Goal: Information Seeking & Learning: Learn about a topic

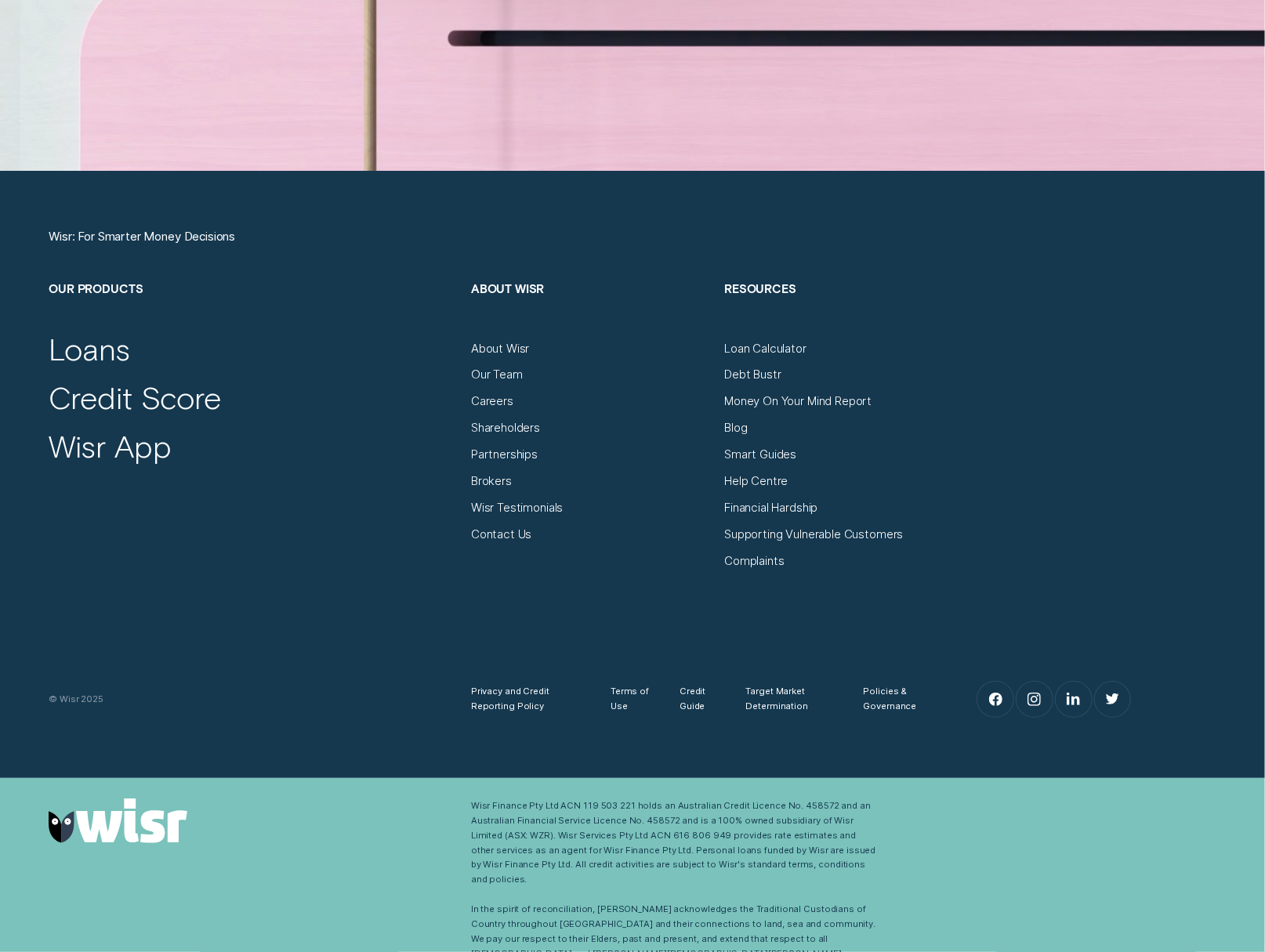
scroll to position [5839, 0]
click at [498, 372] on div "Our Team" at bounding box center [496, 374] width 51 height 15
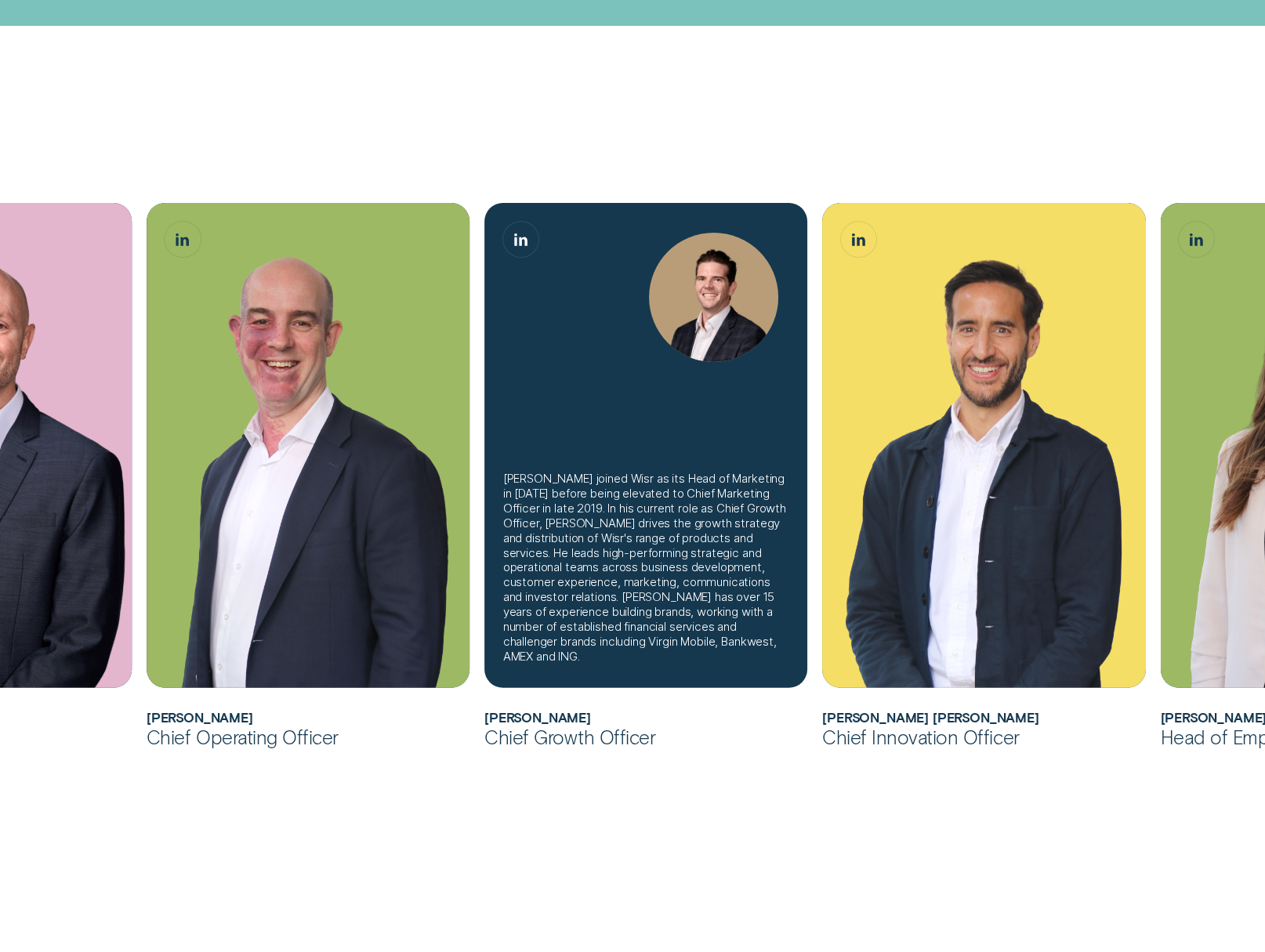
scroll to position [596, 0]
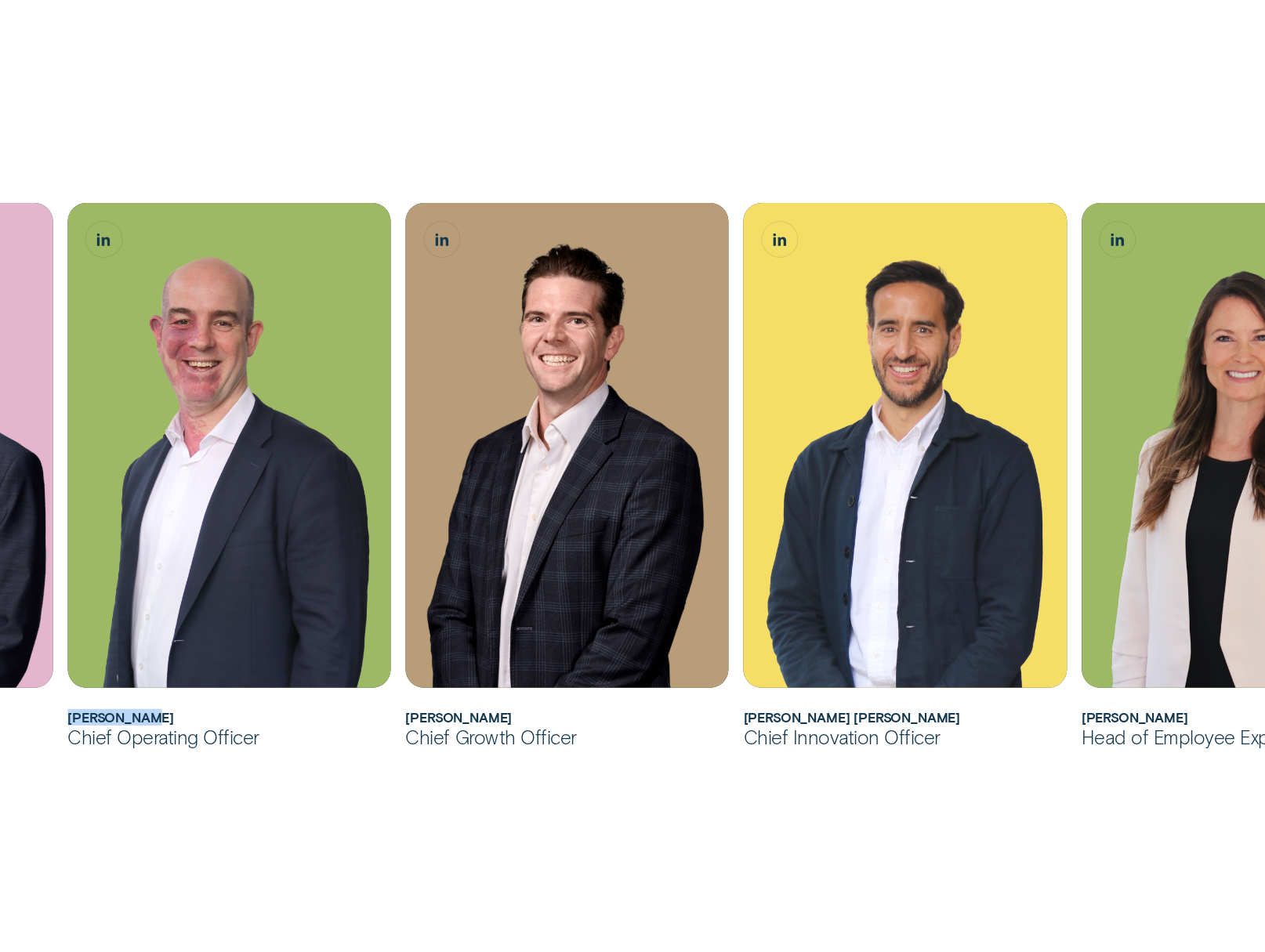
drag, startPoint x: 161, startPoint y: 718, endPoint x: 72, endPoint y: 719, distance: 89.0
click at [72, 719] on h2 "Sam Harding" at bounding box center [228, 718] width 323 height 16
click at [149, 72] on div "Andrew joined Wisr as its Chief Financial Officer in 2017 before being appointe…" at bounding box center [632, 534] width 1265 height 1429
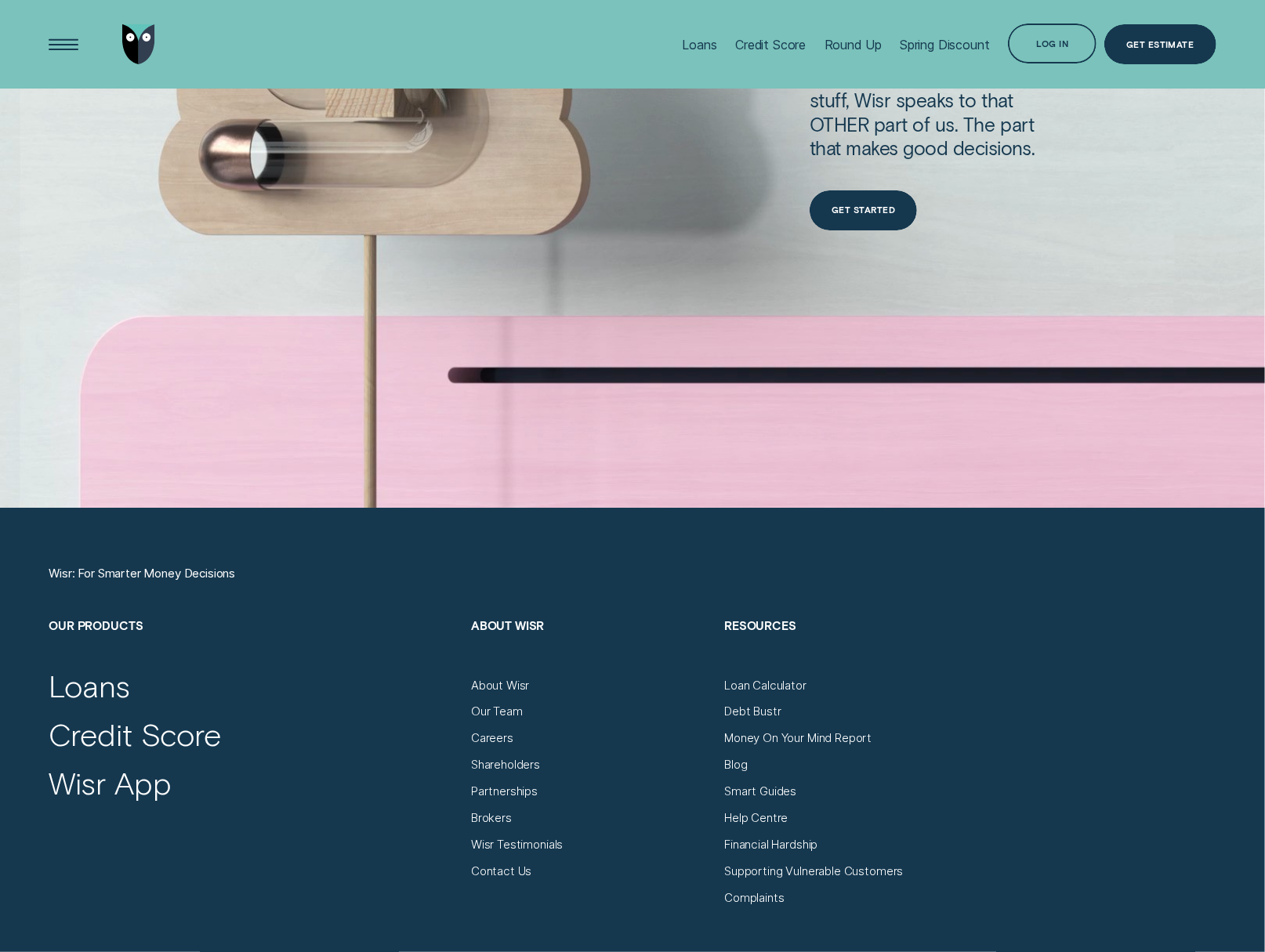
scroll to position [5690, 0]
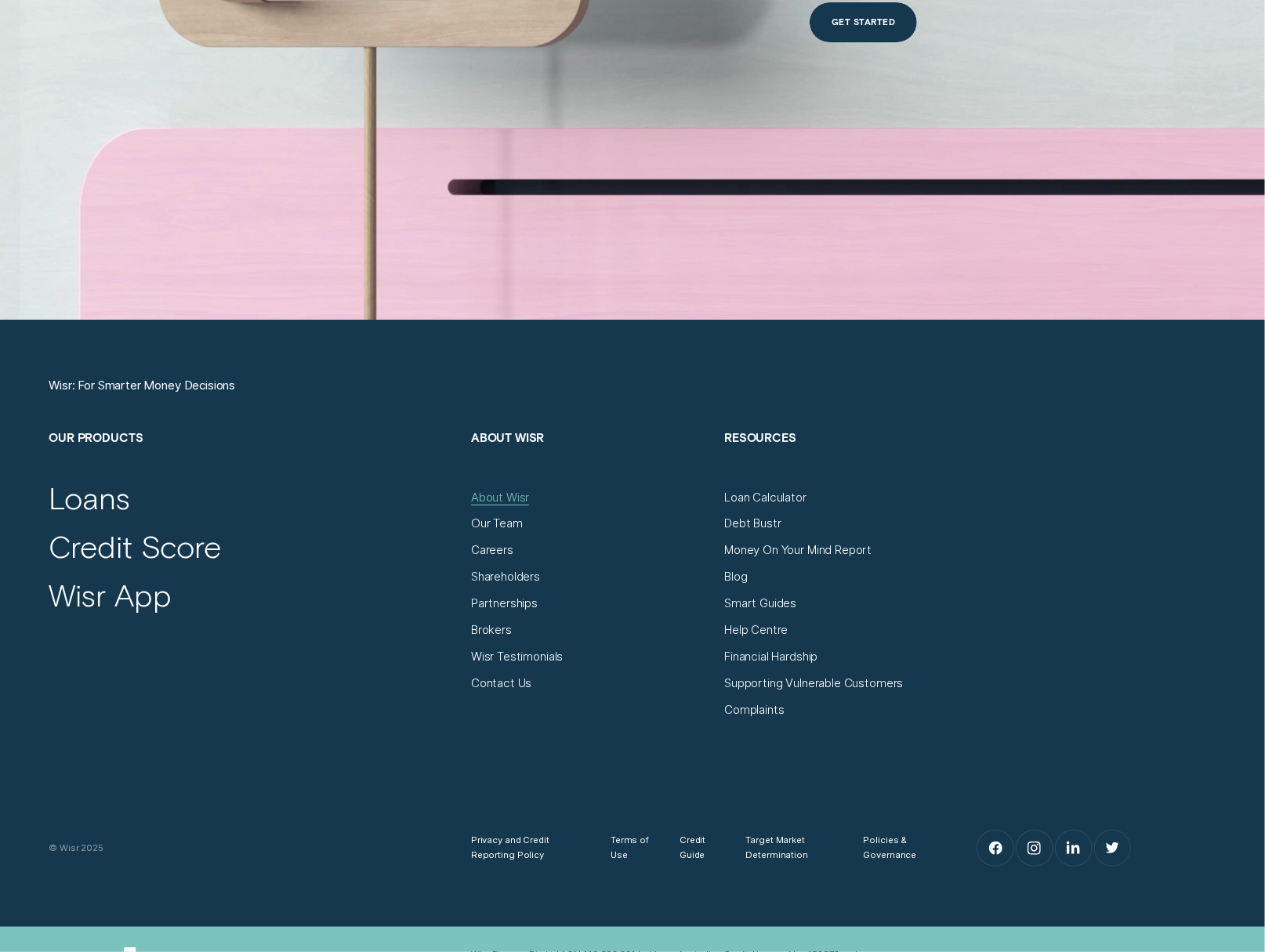
click at [518, 502] on div "About Wisr" at bounding box center [500, 498] width 58 height 15
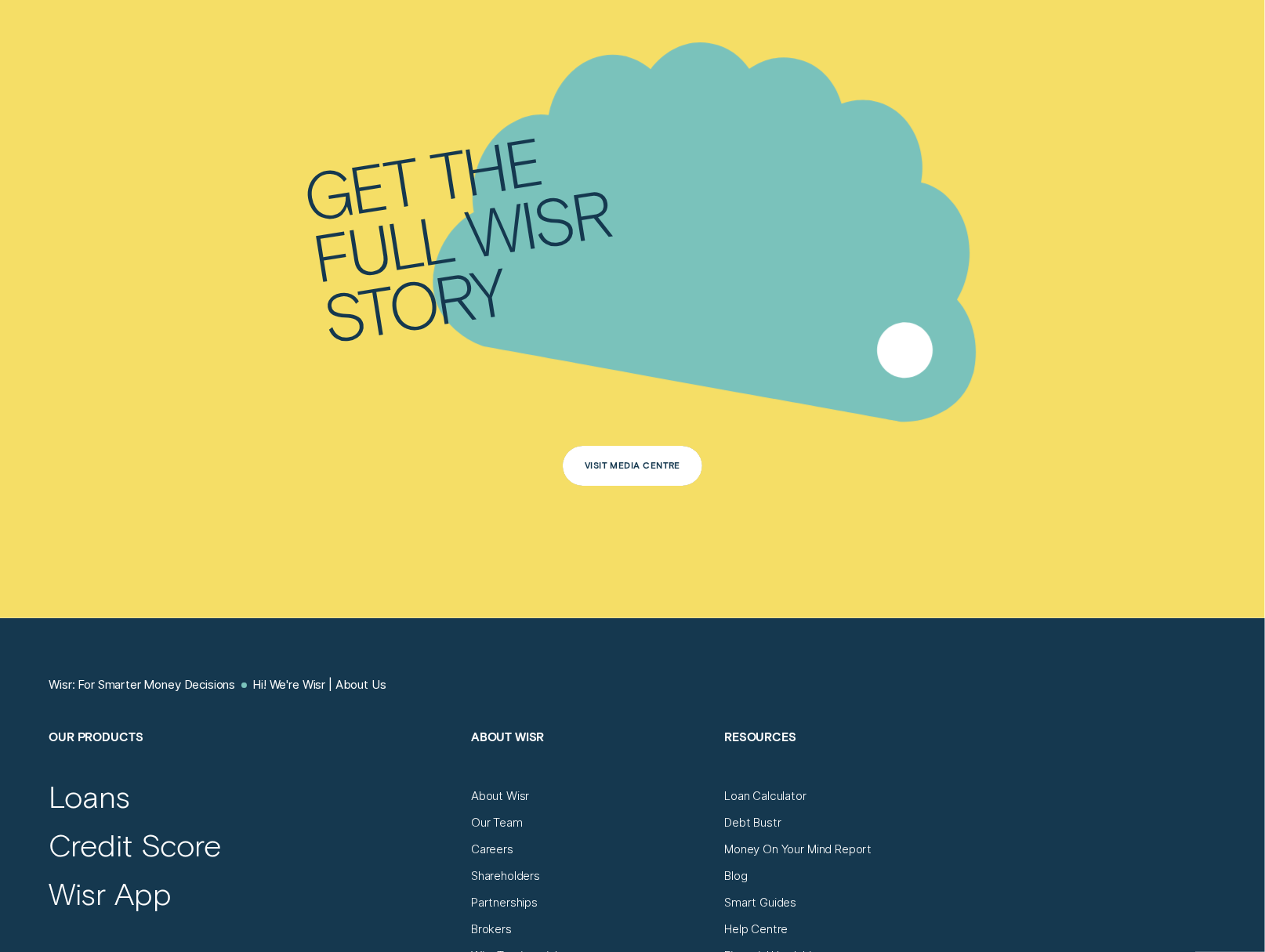
scroll to position [8808, 0]
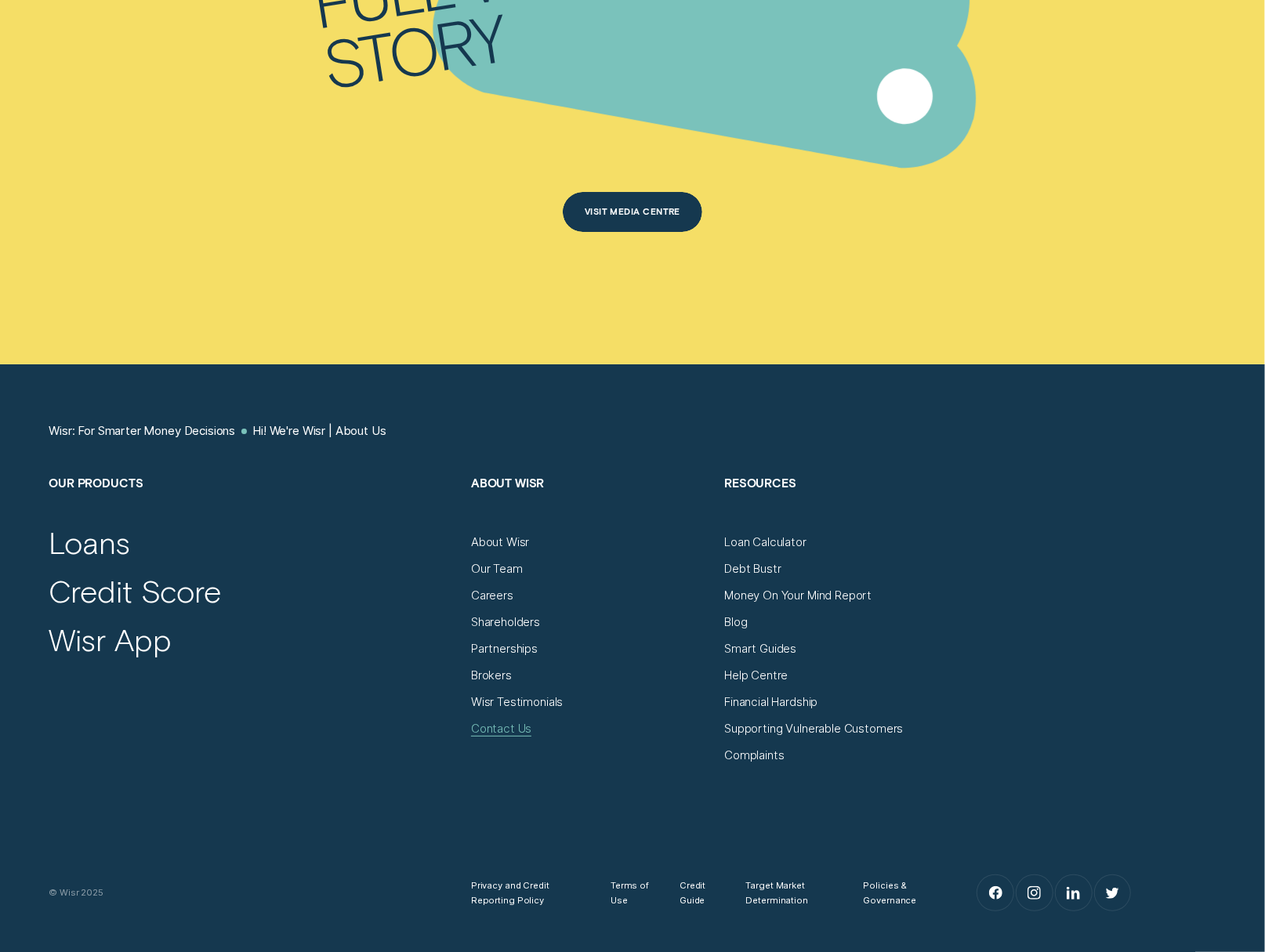
click at [495, 722] on div "Contact Us" at bounding box center [501, 729] width 61 height 15
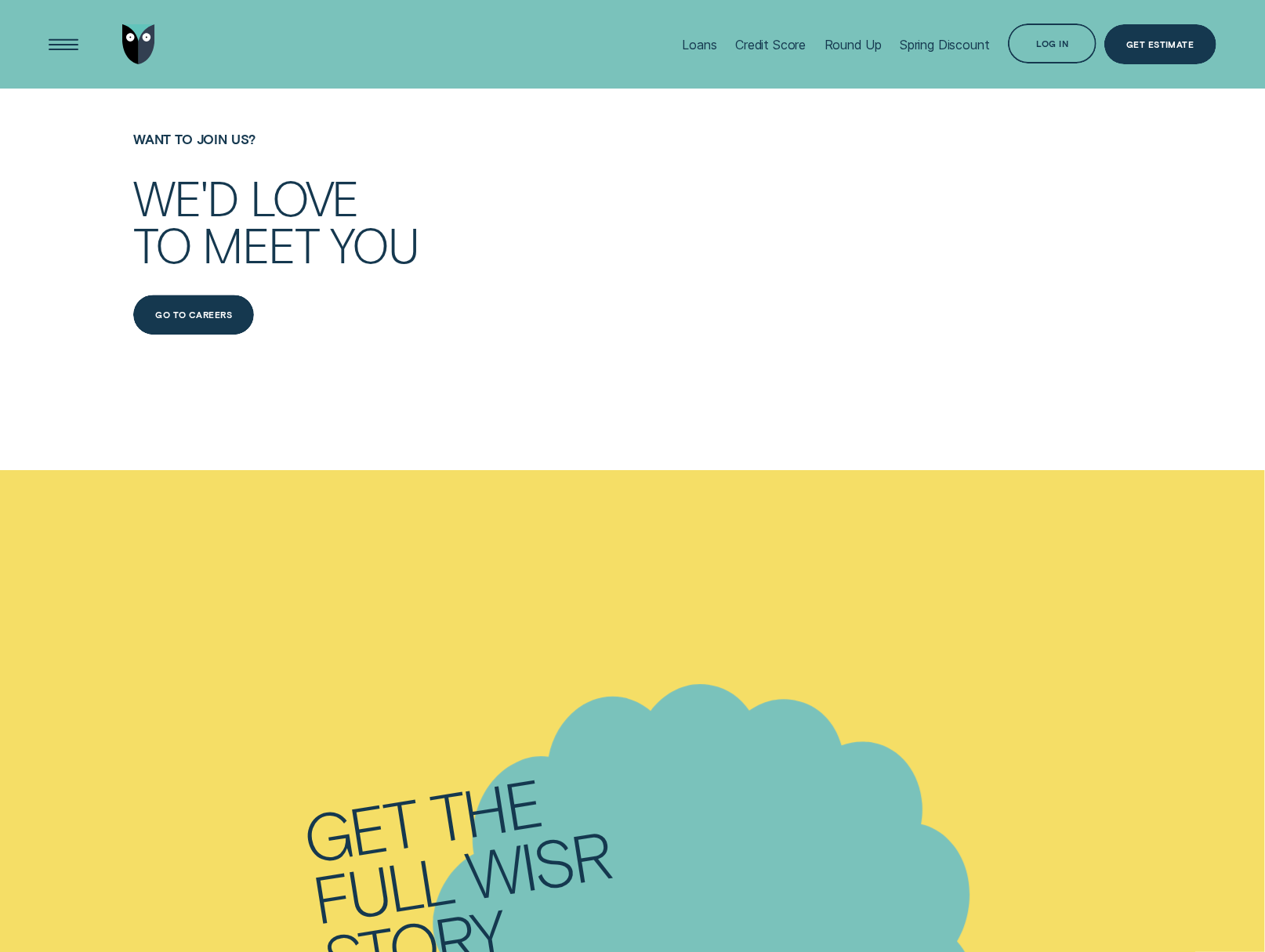
scroll to position [7390, 0]
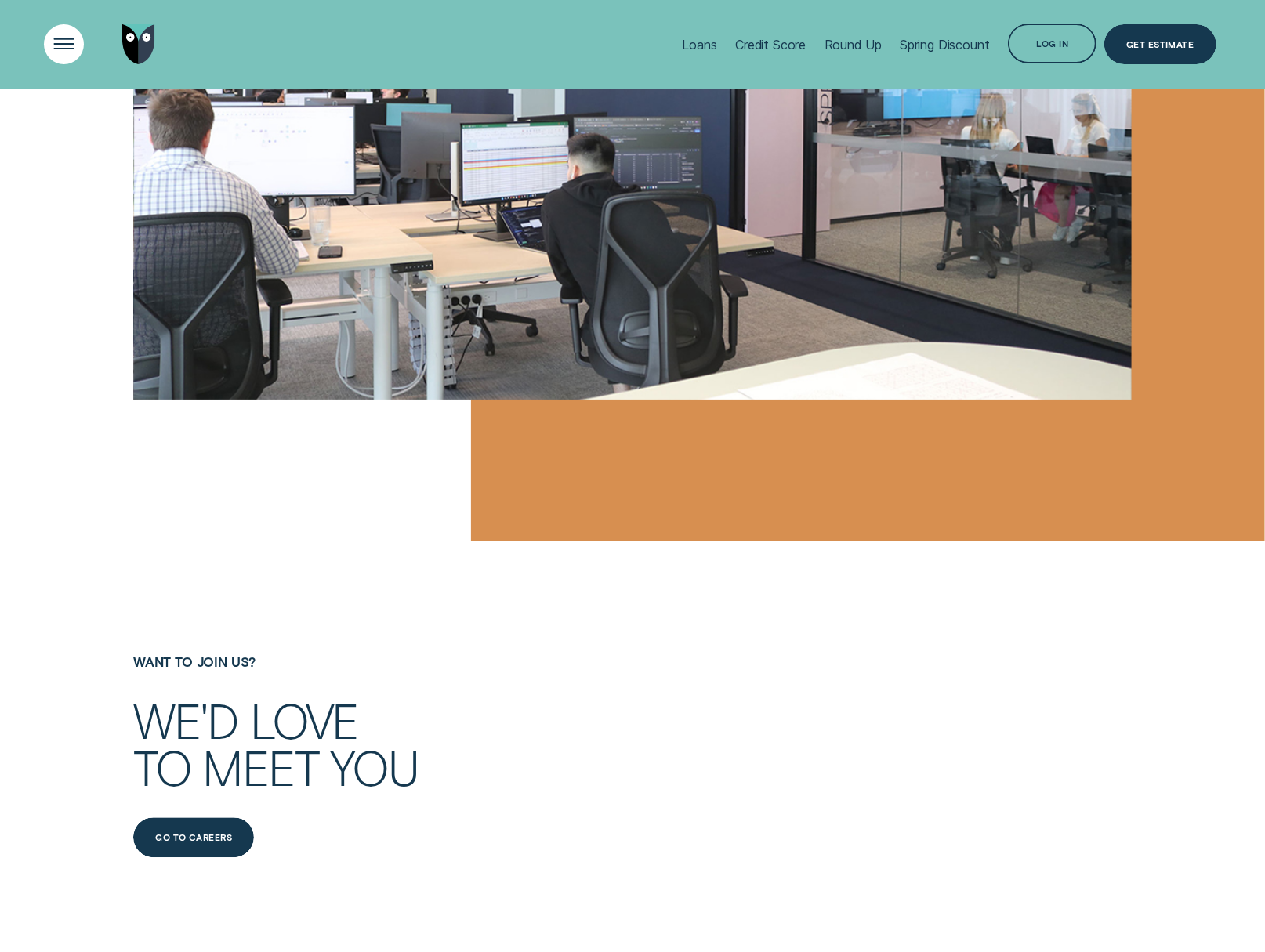
click at [73, 45] on div "Open Menu" at bounding box center [64, 45] width 57 height 57
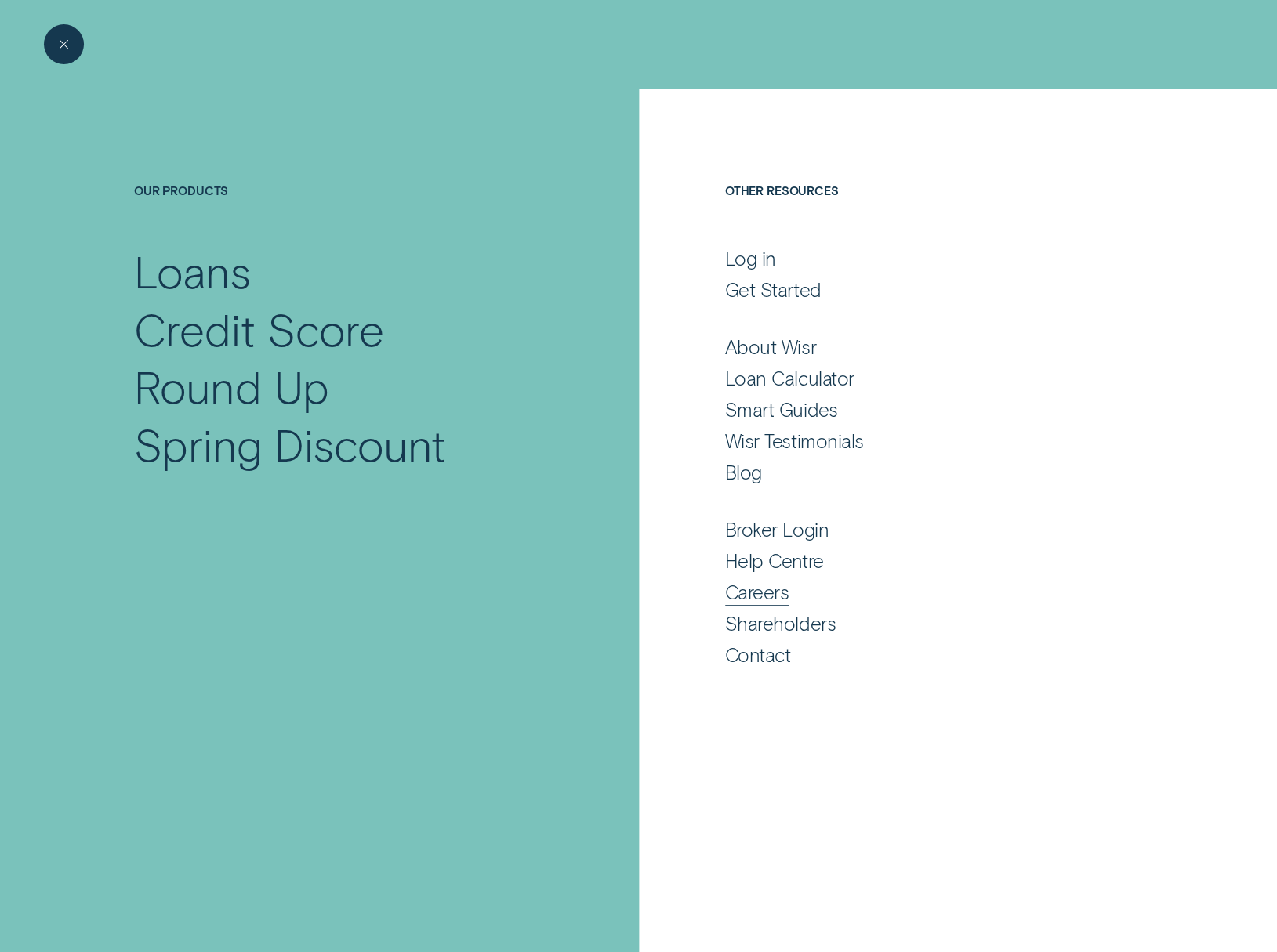
click at [773, 595] on div "Careers" at bounding box center [757, 592] width 65 height 24
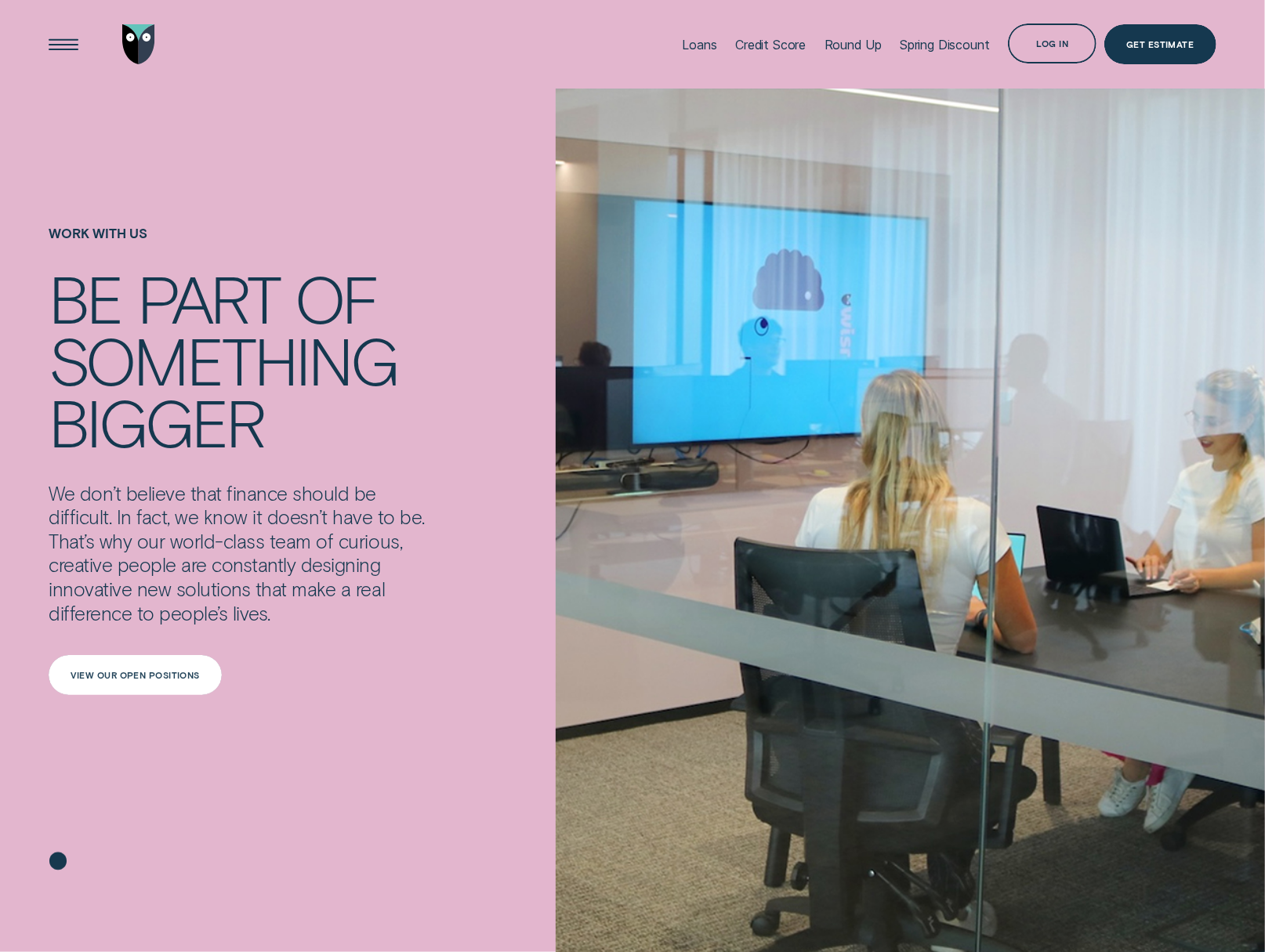
click at [108, 695] on div "View our open positions" at bounding box center [135, 675] width 173 height 40
click at [137, 669] on div "View our open positions" at bounding box center [135, 675] width 173 height 40
